Goal: Task Accomplishment & Management: Manage account settings

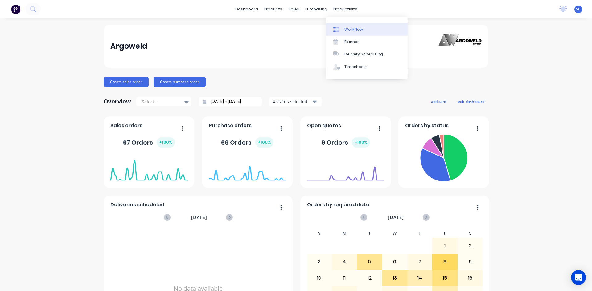
click at [347, 31] on div "Workflow" at bounding box center [354, 30] width 19 height 6
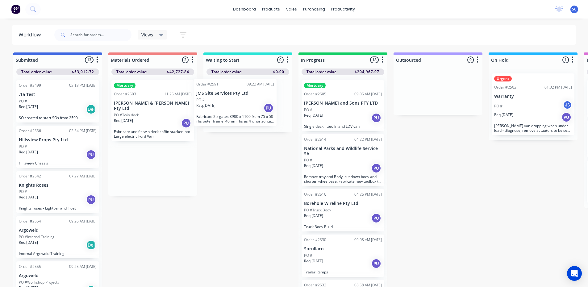
drag, startPoint x: 169, startPoint y: 167, endPoint x: 254, endPoint y: 107, distance: 103.8
click at [253, 107] on div "Submitted 13 Sort By Created date Required date Order number Customer name Most…" at bounding box center [509, 170] width 1029 height 236
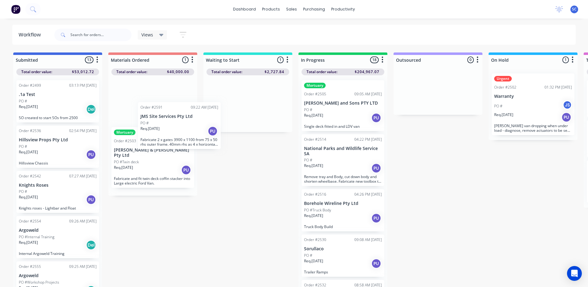
drag, startPoint x: 254, startPoint y: 104, endPoint x: 181, endPoint y: 127, distance: 76.1
click at [181, 127] on div "Submitted 13 Sort By Created date Required date Order number Customer name Most…" at bounding box center [509, 170] width 1029 height 236
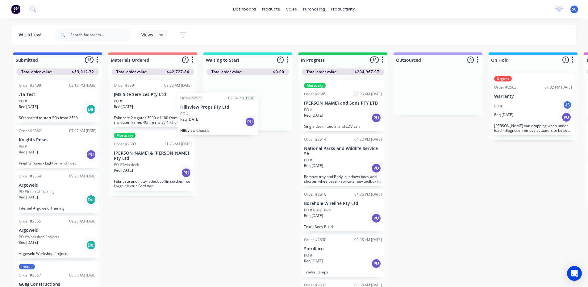
drag, startPoint x: 55, startPoint y: 157, endPoint x: 224, endPoint y: 121, distance: 172.6
click at [224, 121] on div "Submitted 13 Sort By Created date Required date Order number Customer name Most…" at bounding box center [509, 170] width 1029 height 236
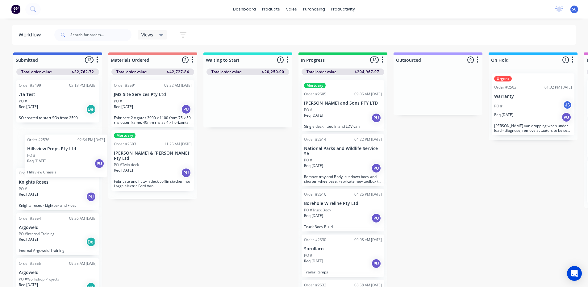
drag, startPoint x: 260, startPoint y: 106, endPoint x: 70, endPoint y: 162, distance: 198.2
click at [70, 162] on div "Submitted 12 Sort By Created date Required date Order number Customer name Most…" at bounding box center [509, 170] width 1029 height 236
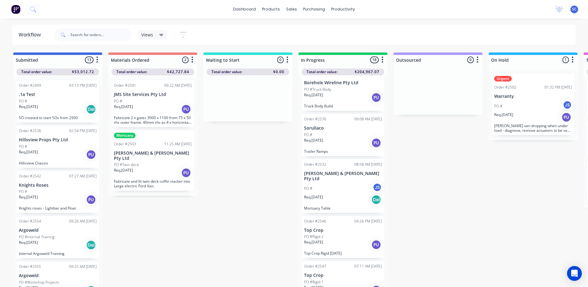
scroll to position [123, 0]
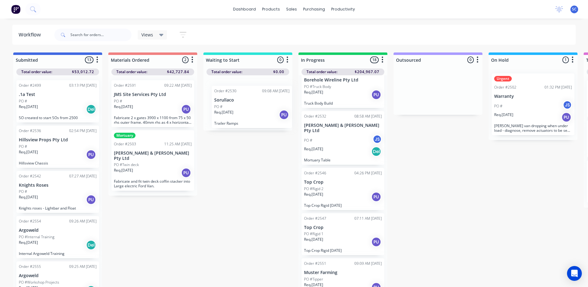
drag, startPoint x: 345, startPoint y: 130, endPoint x: 254, endPoint y: 105, distance: 94.7
click at [254, 105] on div "Submitted 13 Sort By Created date Required date Order number Customer name Most…" at bounding box center [509, 170] width 1029 height 236
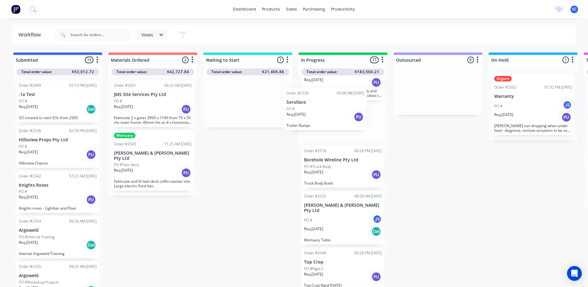
scroll to position [66, 0]
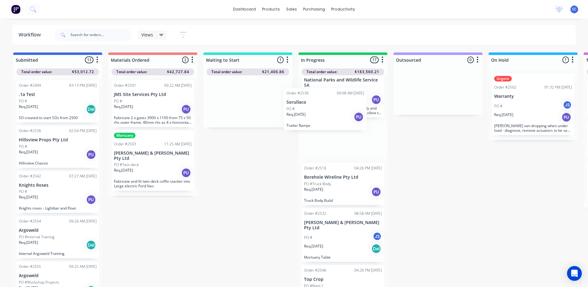
drag, startPoint x: 254, startPoint y: 104, endPoint x: 335, endPoint y: 112, distance: 81.5
click at [335, 112] on div "Submitted 13 Sort By Created date Required date Order number Customer name Most…" at bounding box center [509, 170] width 1029 height 236
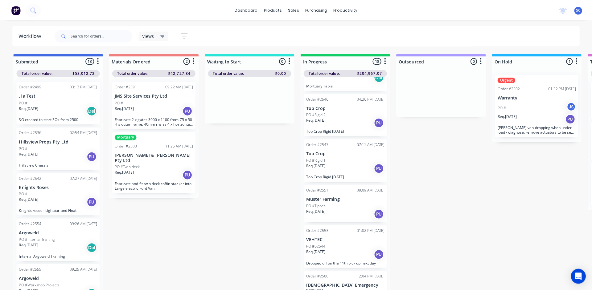
scroll to position [251, 0]
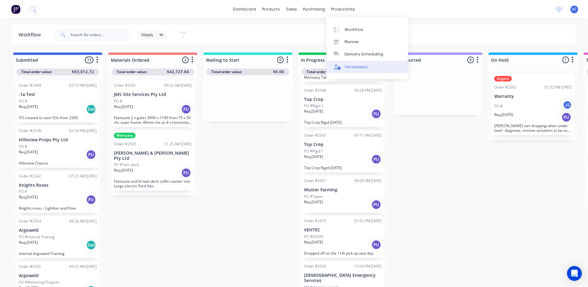
click at [359, 68] on div "Timesheets" at bounding box center [356, 67] width 23 height 6
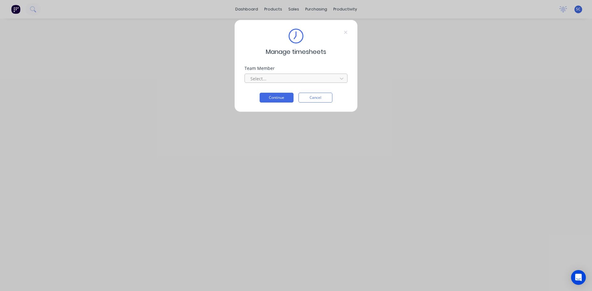
click at [286, 79] on div at bounding box center [292, 79] width 85 height 8
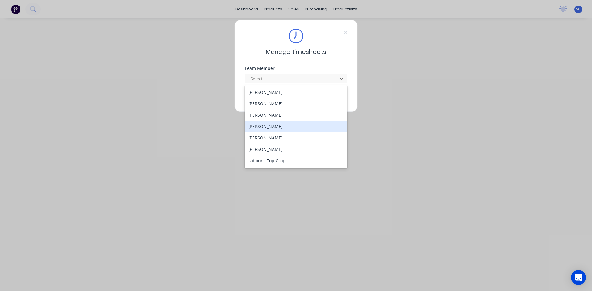
scroll to position [170, 0]
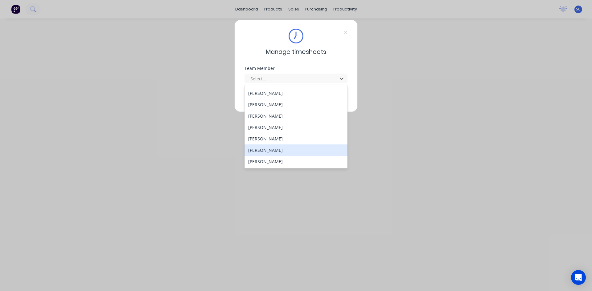
click at [275, 151] on div "[PERSON_NAME]" at bounding box center [296, 150] width 103 height 11
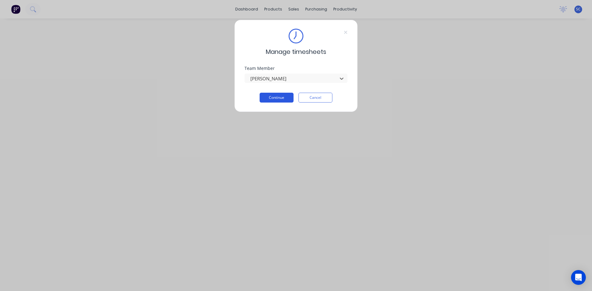
click at [277, 97] on button "Continue" at bounding box center [277, 98] width 34 height 10
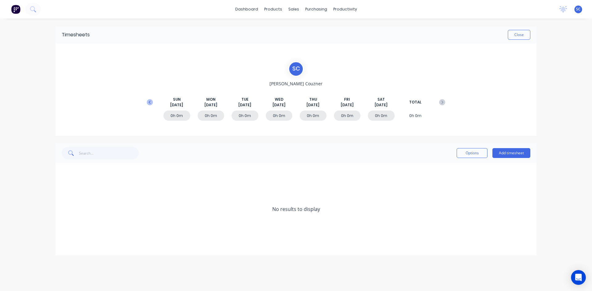
click at [151, 105] on icon at bounding box center [150, 102] width 6 height 6
click at [511, 33] on button "Close" at bounding box center [519, 35] width 23 height 10
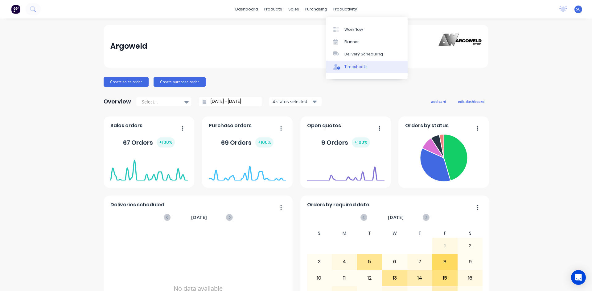
click at [359, 68] on div "Timesheets" at bounding box center [356, 67] width 23 height 6
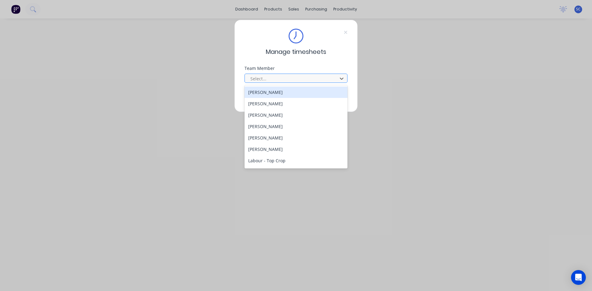
click at [283, 79] on div at bounding box center [292, 79] width 85 height 8
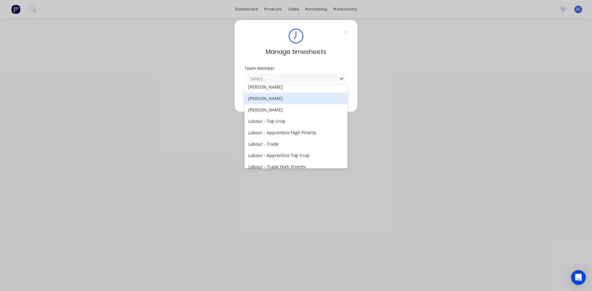
scroll to position [170, 0]
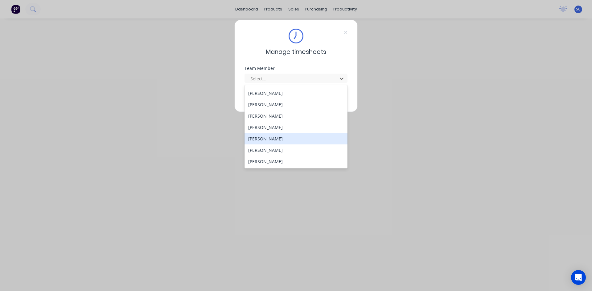
click at [295, 136] on div "[PERSON_NAME]" at bounding box center [296, 138] width 103 height 11
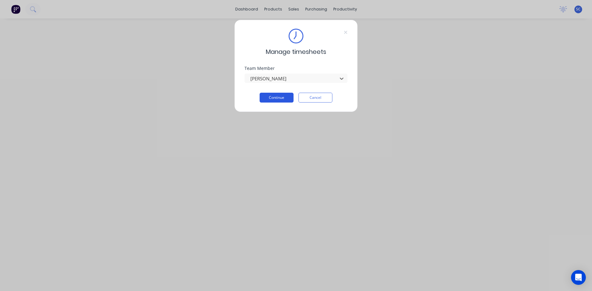
click at [274, 96] on button "Continue" at bounding box center [277, 98] width 34 height 10
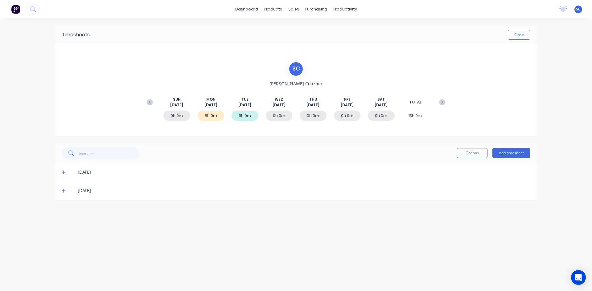
click at [63, 191] on icon at bounding box center [64, 191] width 4 height 4
click at [63, 173] on icon at bounding box center [64, 173] width 4 height 4
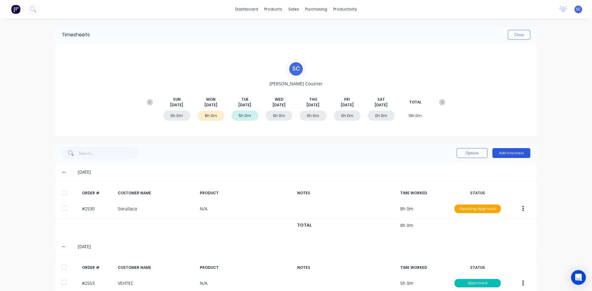
click at [509, 154] on button "Add timesheet" at bounding box center [512, 153] width 38 height 10
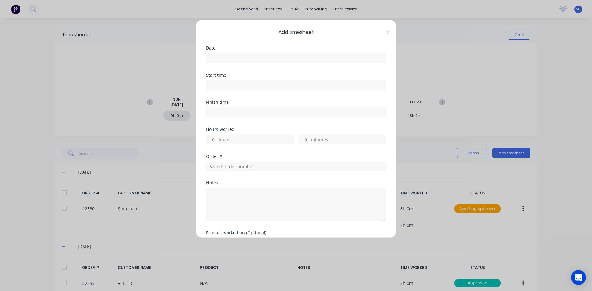
click at [258, 57] on input at bounding box center [295, 58] width 179 height 9
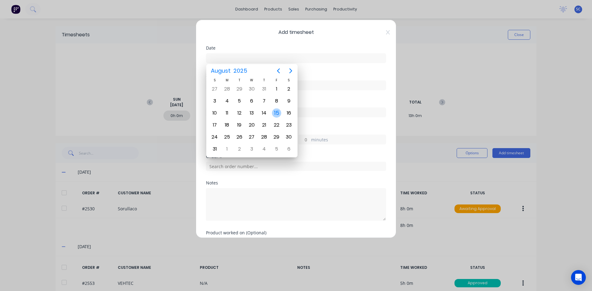
click at [276, 112] on div "15" at bounding box center [276, 113] width 9 height 9
type input "[DATE]"
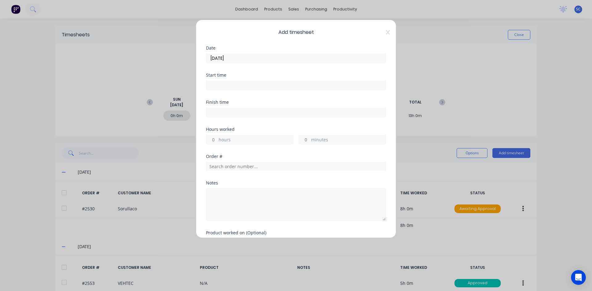
click at [253, 87] on input at bounding box center [295, 85] width 179 height 9
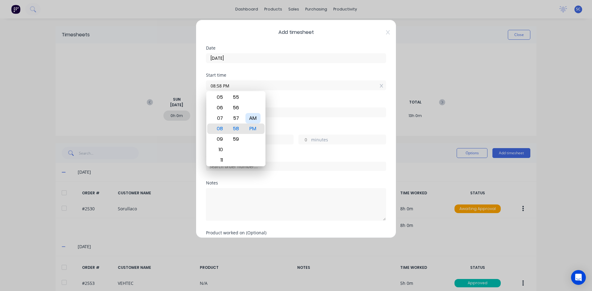
click at [252, 120] on div "AM" at bounding box center [252, 118] width 15 height 10
type input "08:00 AM"
click at [238, 131] on div "00" at bounding box center [236, 129] width 15 height 10
click at [288, 126] on div "Finish time" at bounding box center [296, 113] width 180 height 27
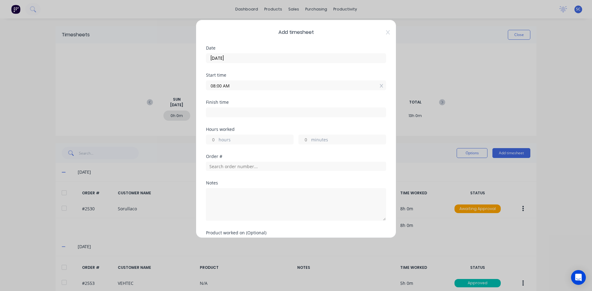
click at [245, 113] on input at bounding box center [295, 112] width 179 height 9
type input "01:58 PM"
type input "5"
type input "58"
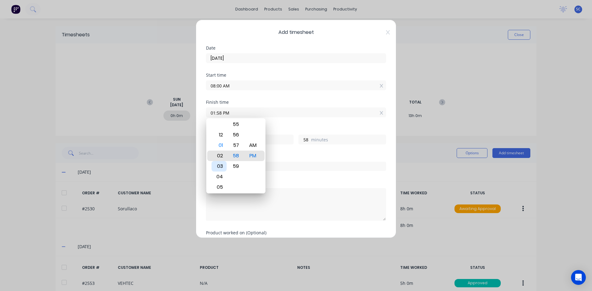
type input "02:58 PM"
type input "6"
type input "03:58 PM"
type input "7"
click at [223, 155] on div "03" at bounding box center [219, 156] width 15 height 10
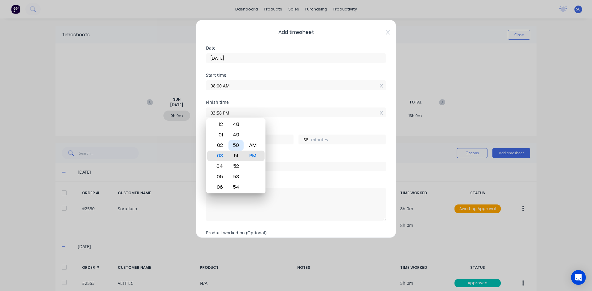
type input "03:51 PM"
type input "51"
type input "03:46 PM"
type input "46"
type input "03:42 PM"
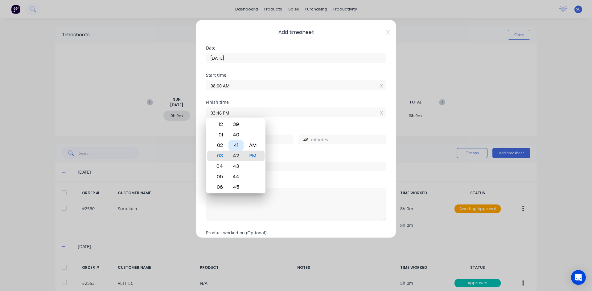
type input "42"
type input "03:38 PM"
type input "38"
type input "03:35 PM"
type input "35"
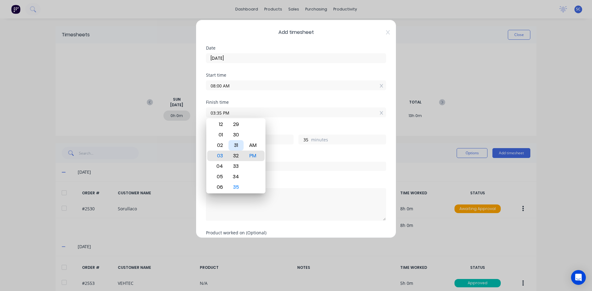
type input "03:32 PM"
type input "32"
type input "03:30 PM"
type input "30"
click at [289, 148] on div "Hours worked 7 hours 30 minutes" at bounding box center [296, 140] width 180 height 27
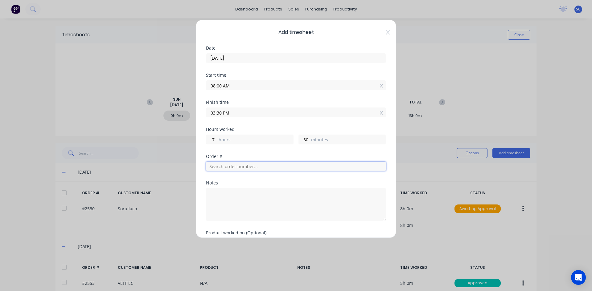
click at [229, 168] on input "text" at bounding box center [296, 166] width 180 height 9
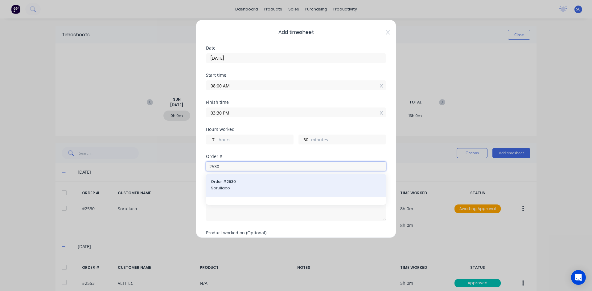
type input "2530"
click at [232, 191] on span "Sorullaco" at bounding box center [296, 189] width 170 height 6
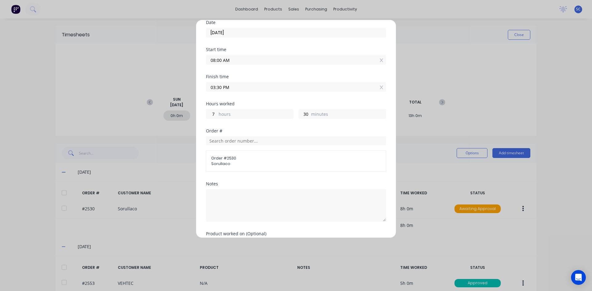
scroll to position [64, 0]
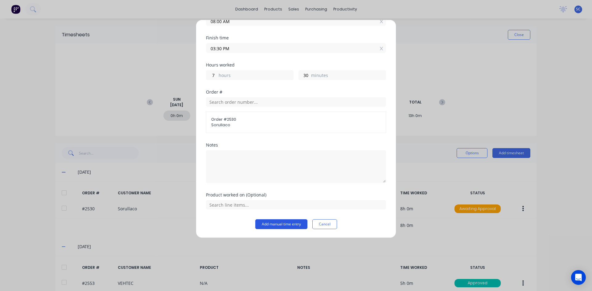
click at [271, 224] on button "Add manual time entry" at bounding box center [281, 225] width 52 height 10
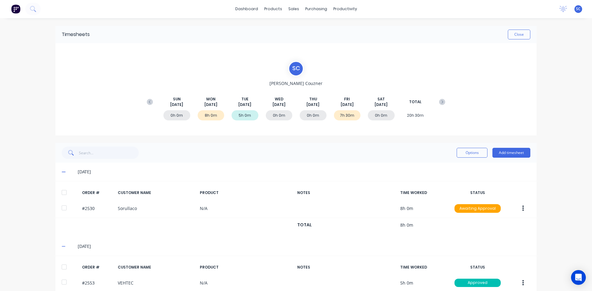
scroll to position [0, 0]
click at [517, 33] on button "Close" at bounding box center [519, 35] width 23 height 10
